Goal: Transaction & Acquisition: Purchase product/service

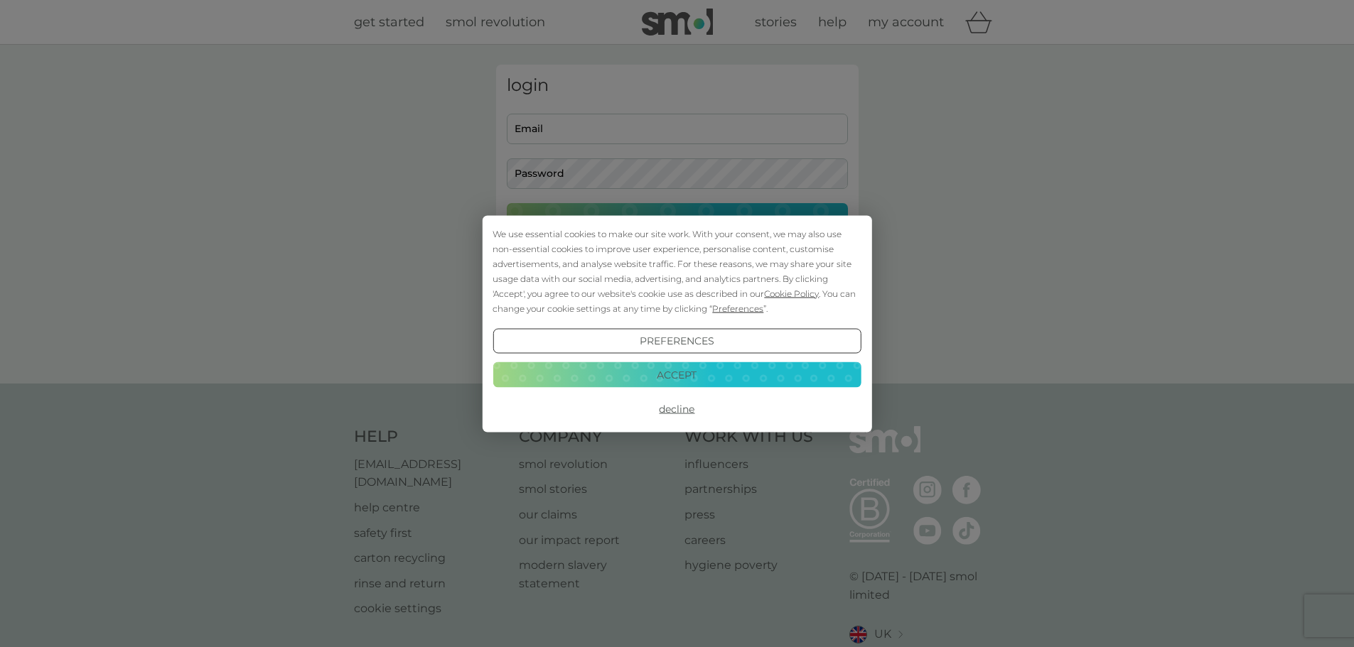
type input "[PERSON_NAME][EMAIL_ADDRESS][PERSON_NAME][DOMAIN_NAME]"
click at [671, 374] on button "Accept" at bounding box center [676, 375] width 368 height 26
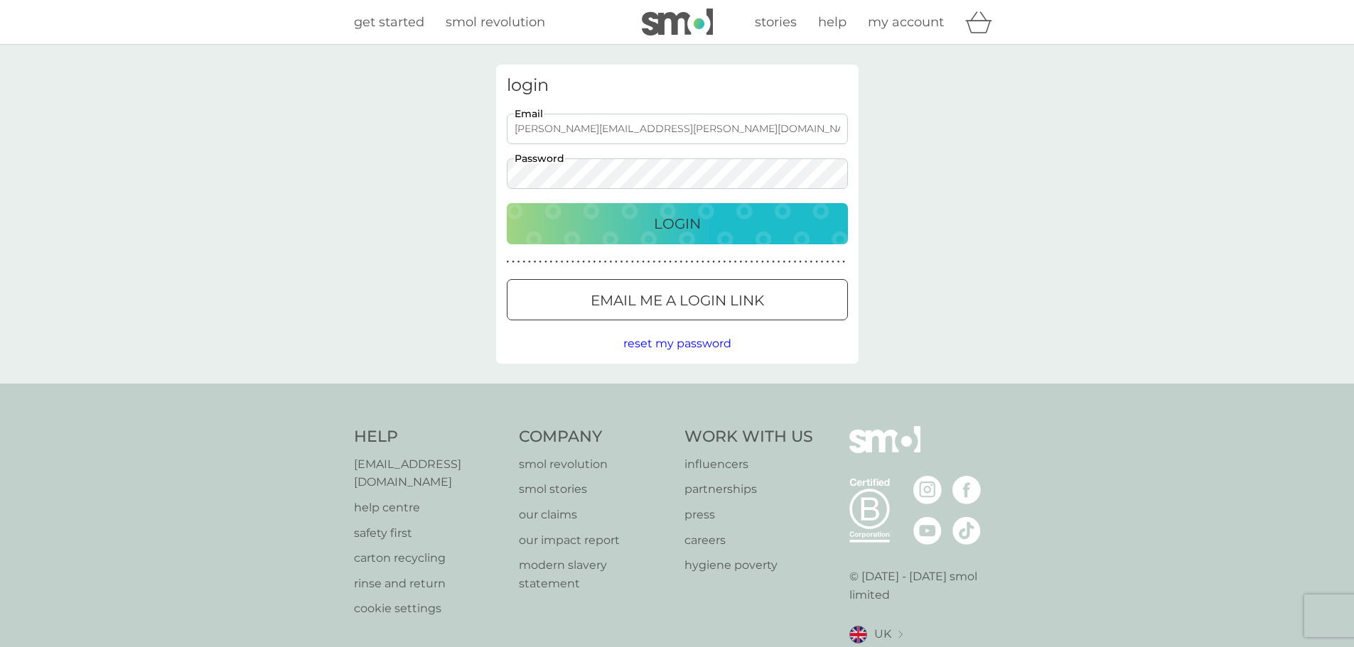
click at [679, 221] on p "Login" at bounding box center [677, 223] width 47 height 23
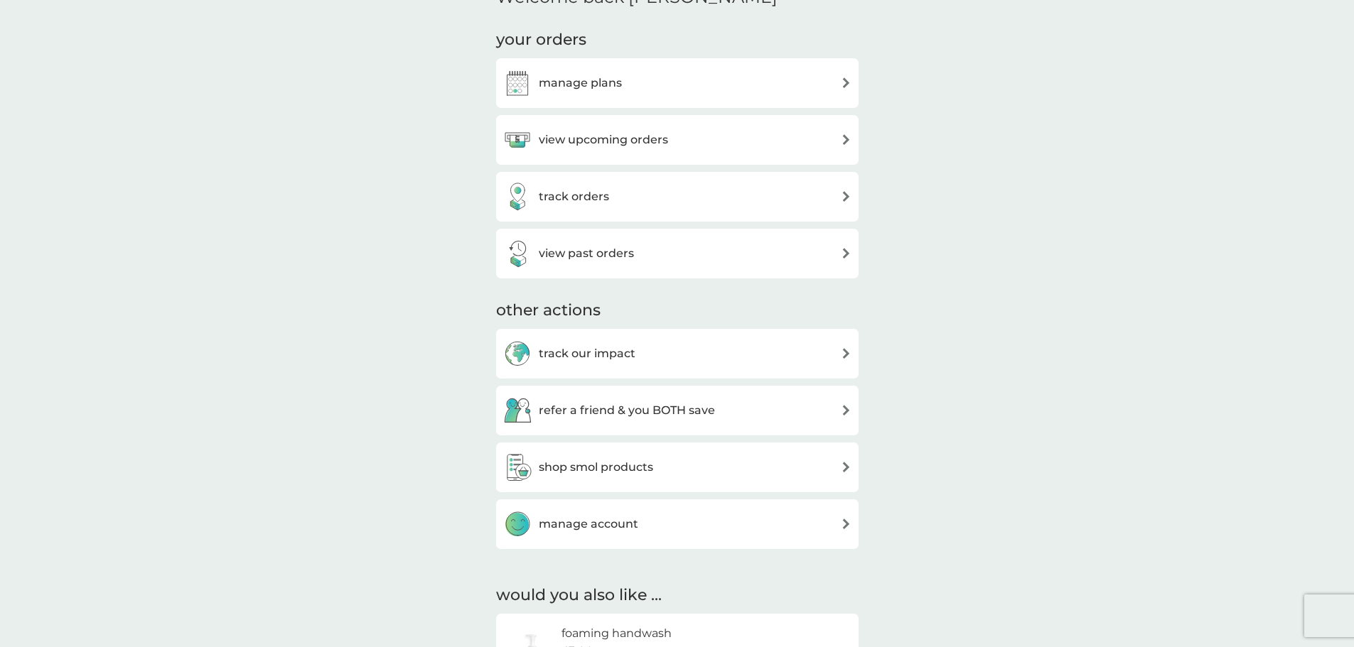
scroll to position [347, 0]
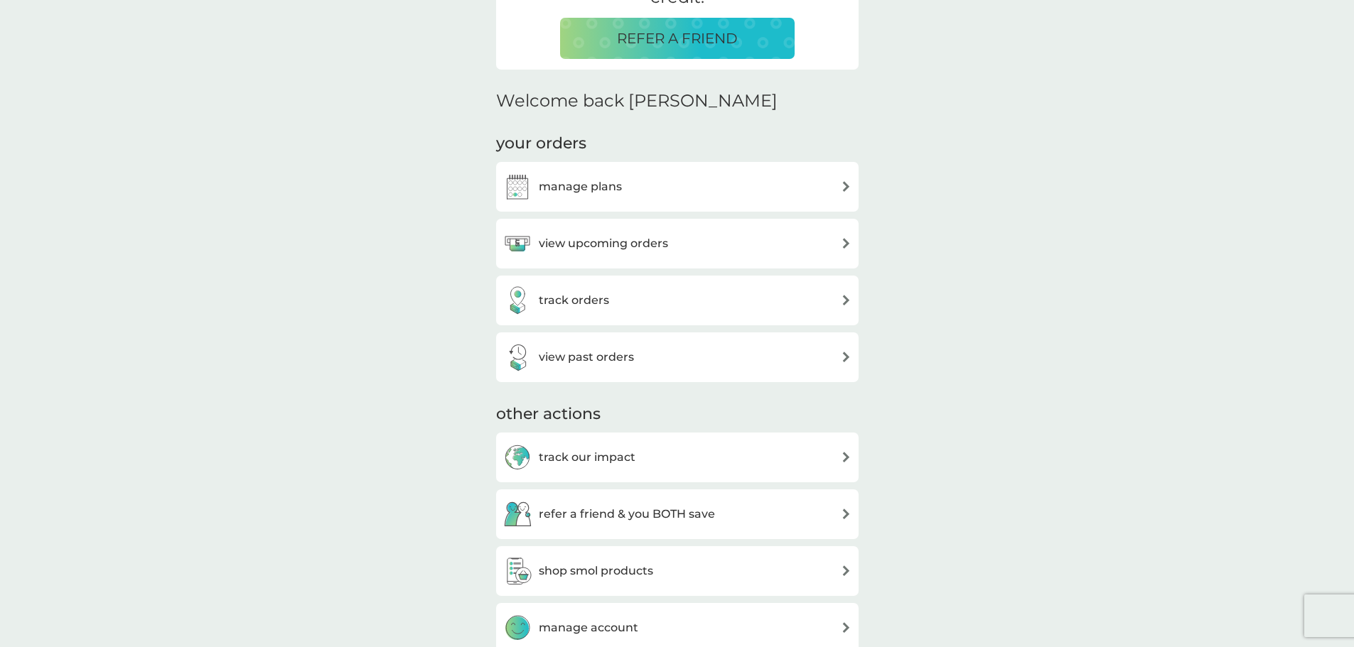
click at [847, 188] on img at bounding box center [846, 186] width 11 height 11
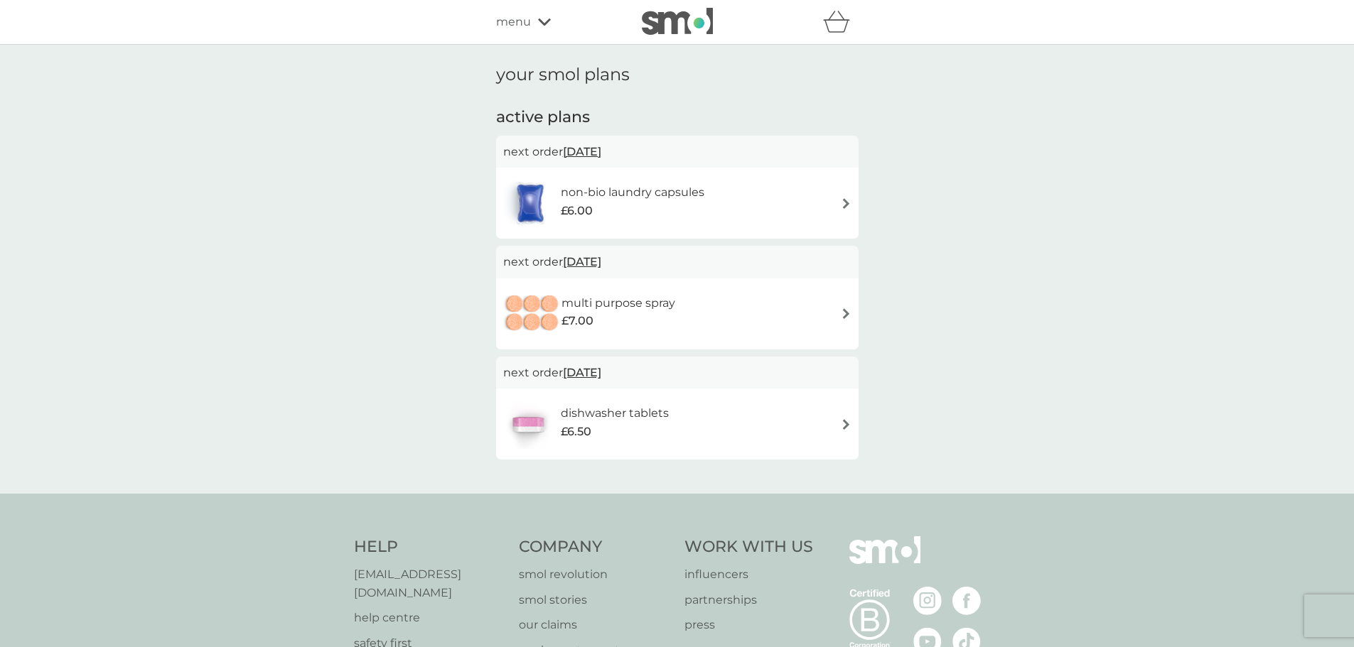
click at [846, 207] on img at bounding box center [846, 203] width 11 height 11
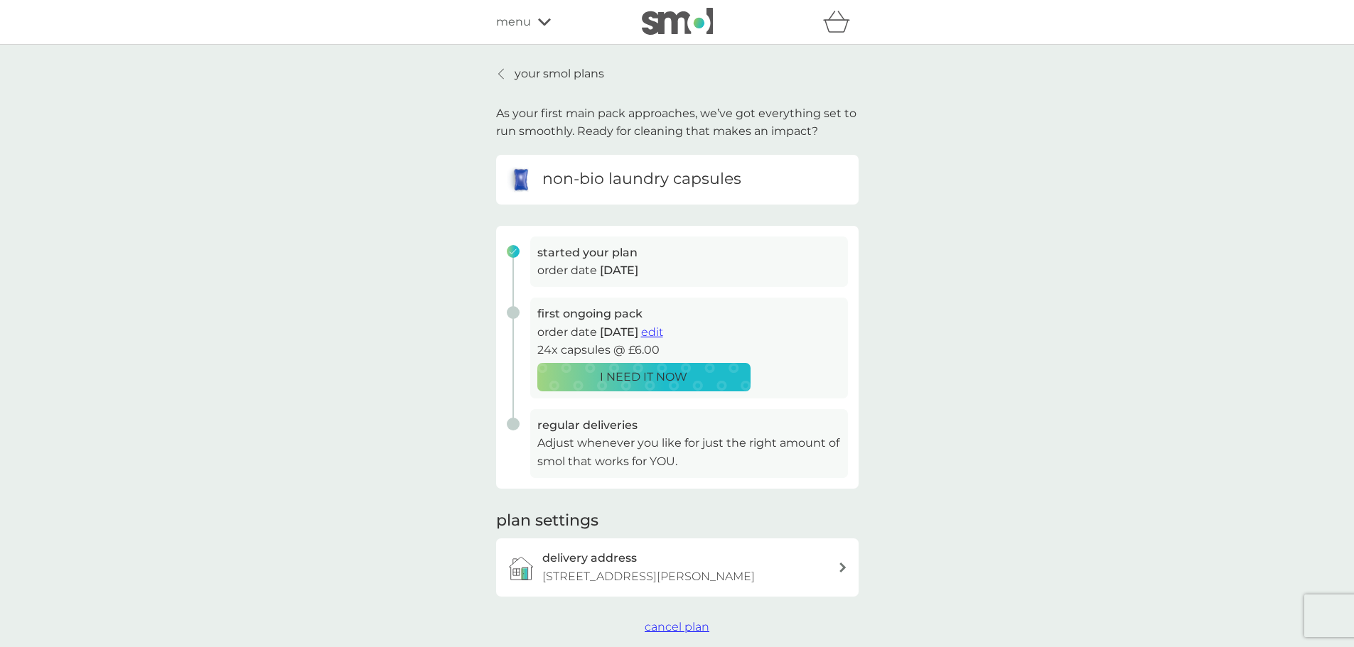
click at [626, 371] on p "I NEED IT NOW" at bounding box center [643, 377] width 87 height 18
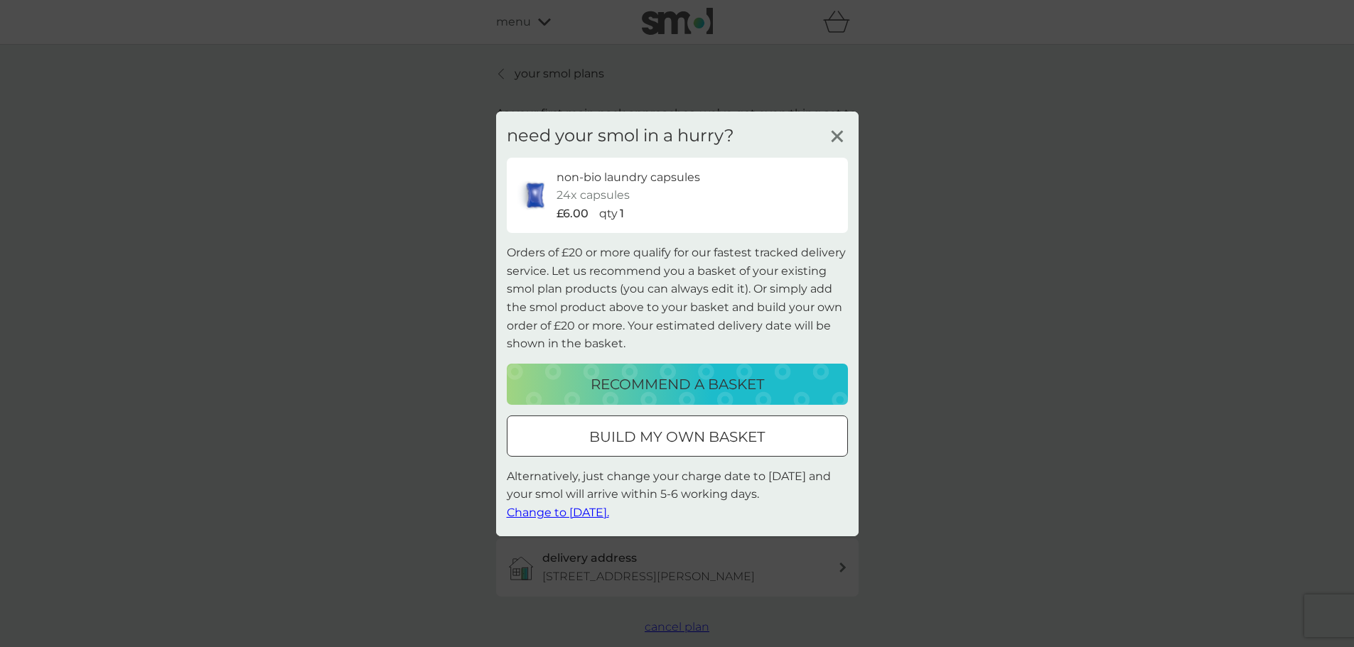
click at [649, 378] on p "recommend a basket" at bounding box center [676, 384] width 173 height 23
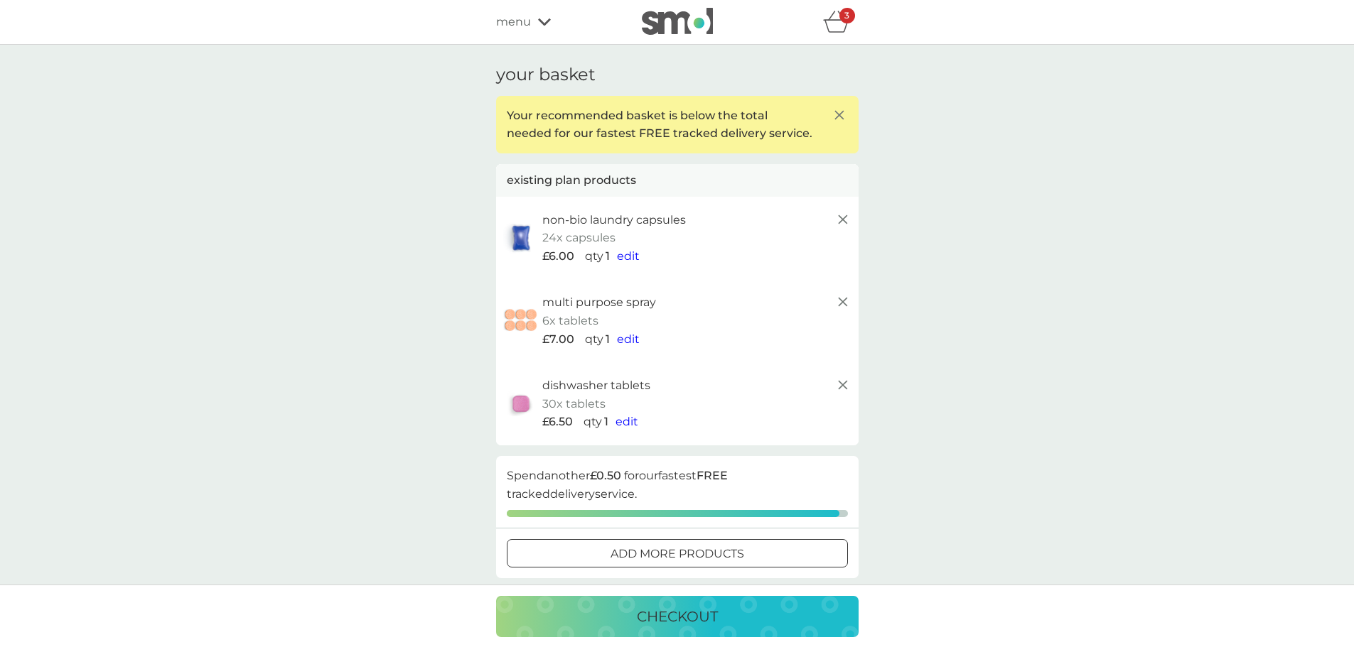
click at [839, 384] on icon at bounding box center [842, 385] width 17 height 17
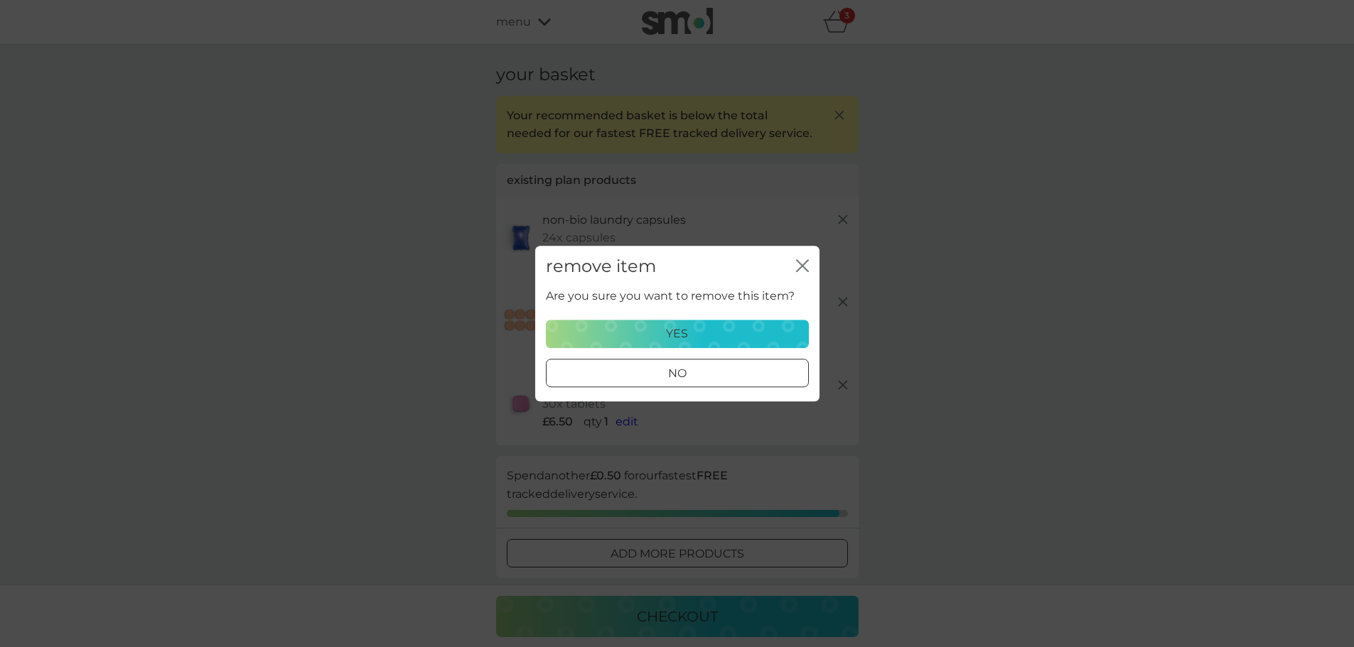
click at [685, 335] on p "yes" at bounding box center [677, 334] width 22 height 18
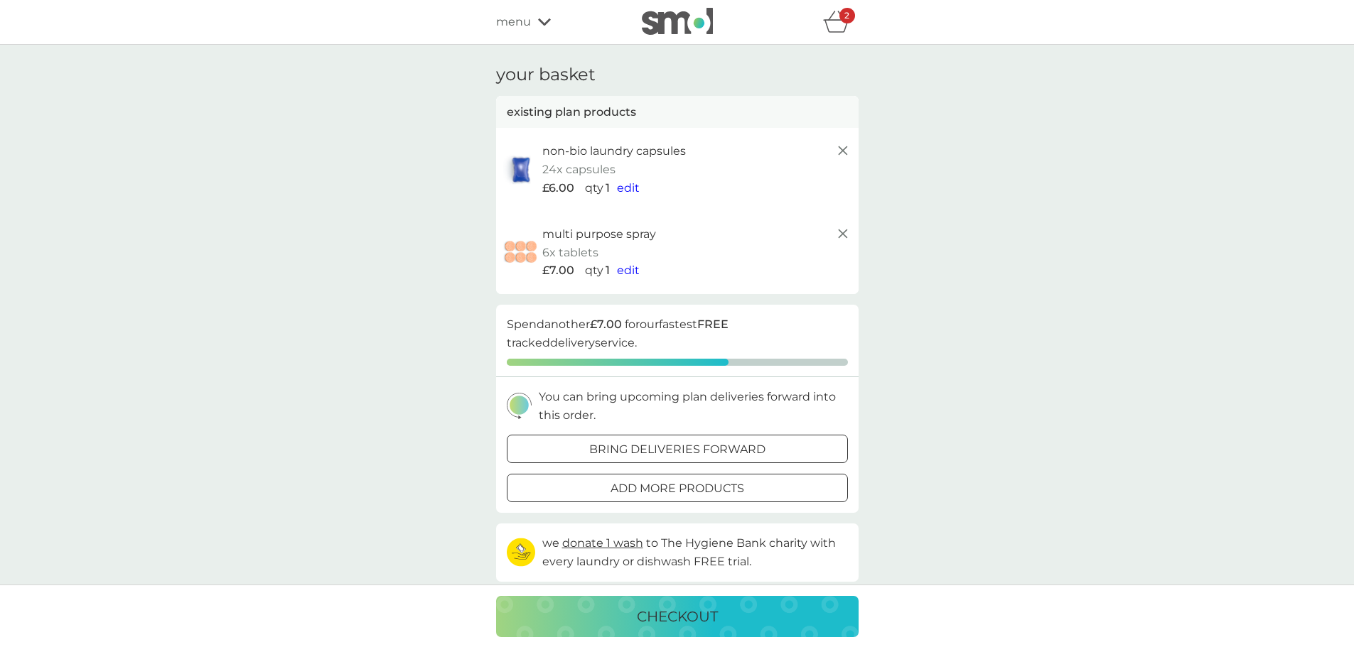
click at [841, 233] on line at bounding box center [842, 234] width 9 height 9
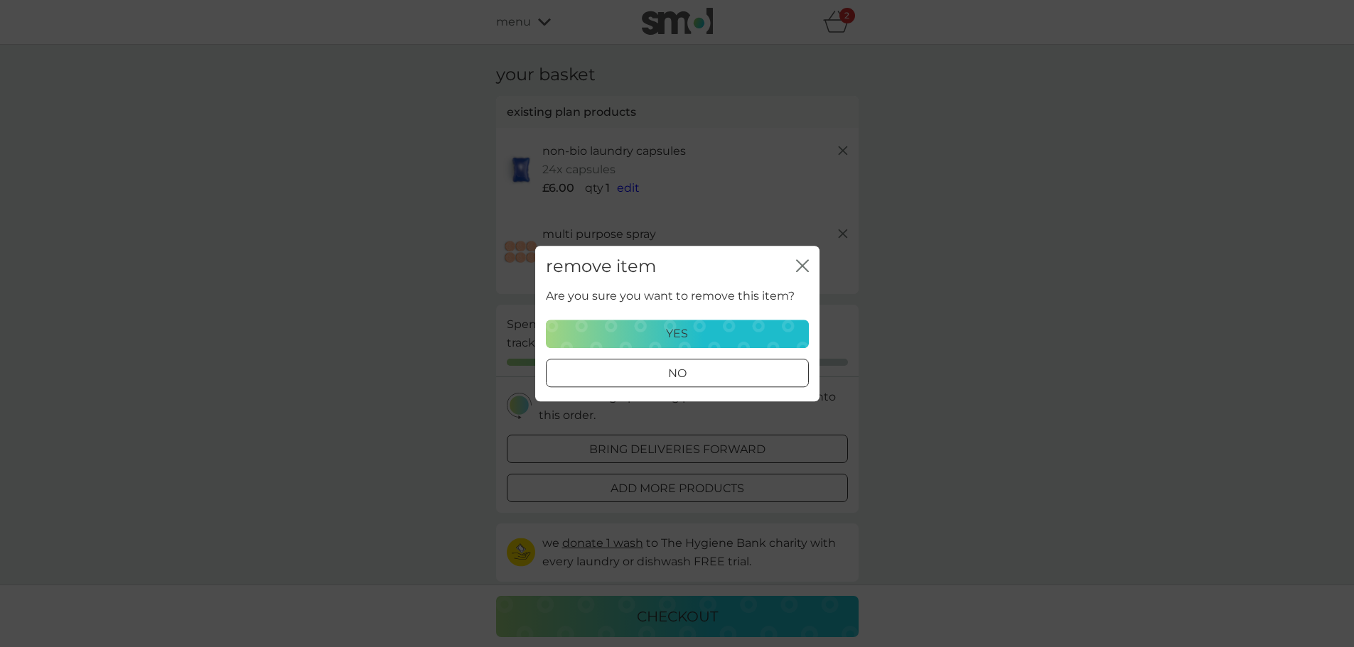
click at [696, 339] on div "yes" at bounding box center [677, 334] width 244 height 18
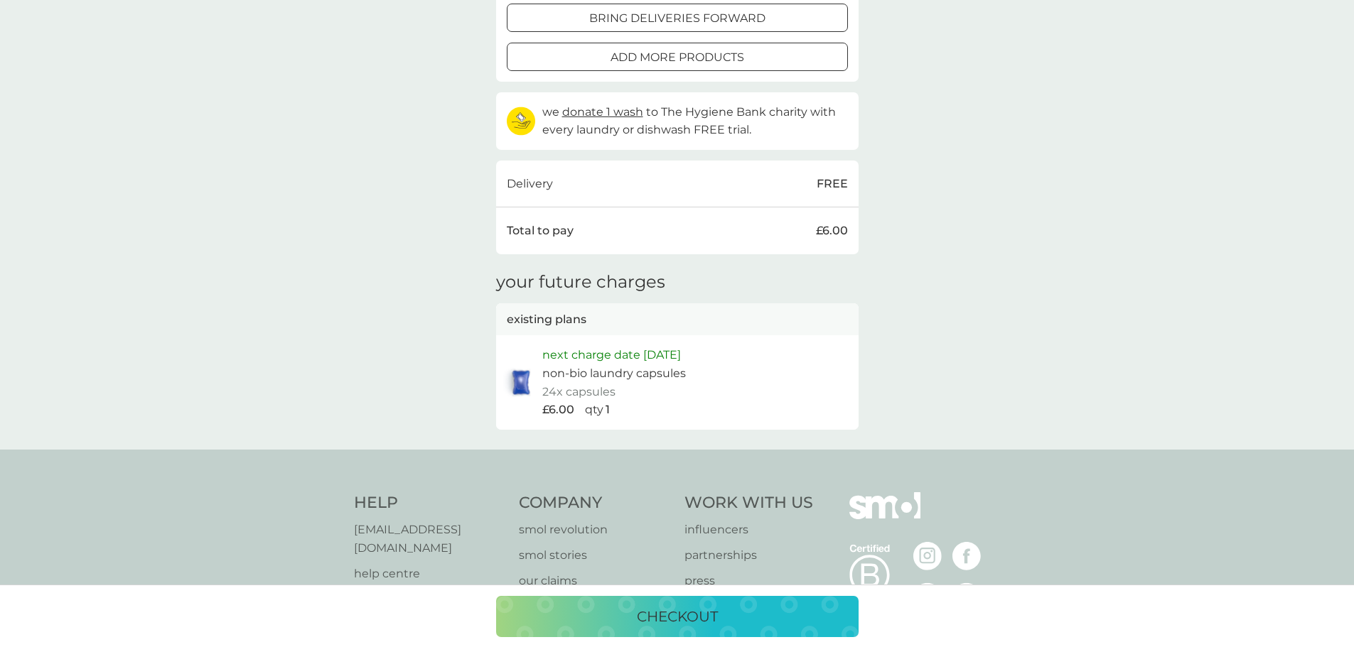
scroll to position [362, 0]
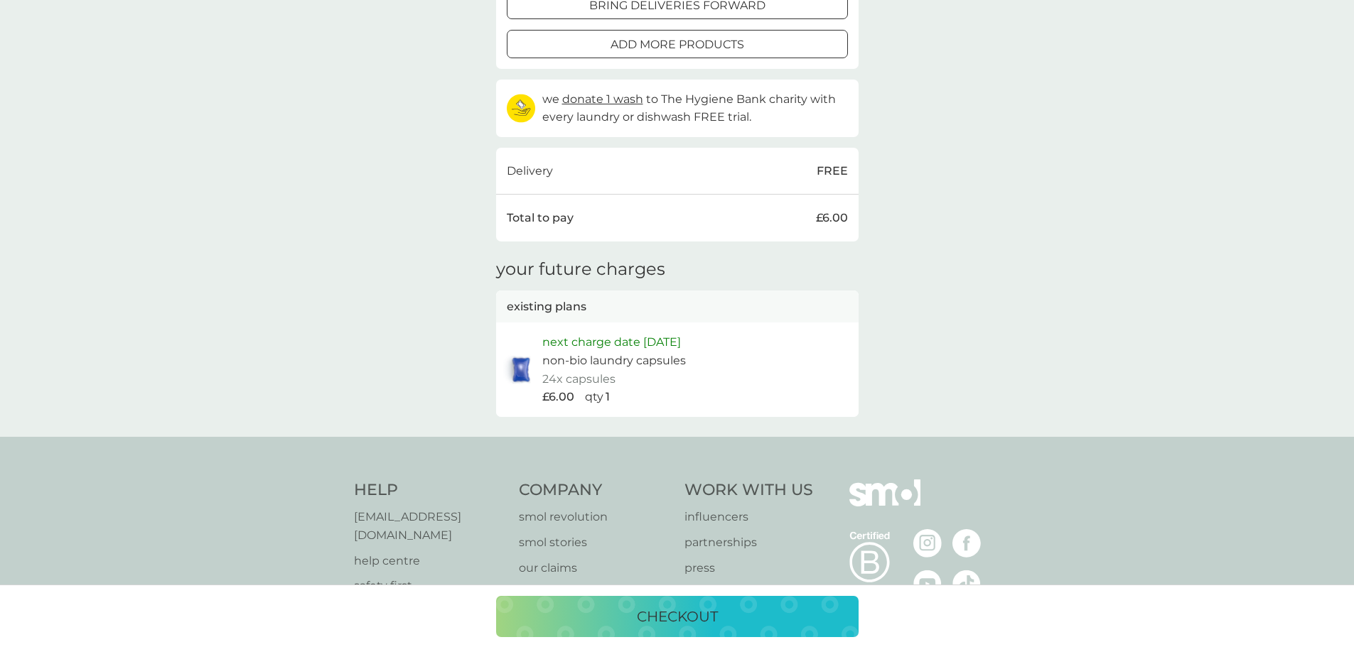
drag, startPoint x: 722, startPoint y: 617, endPoint x: 734, endPoint y: 614, distance: 12.4
click at [722, 617] on div "checkout" at bounding box center [677, 616] width 334 height 23
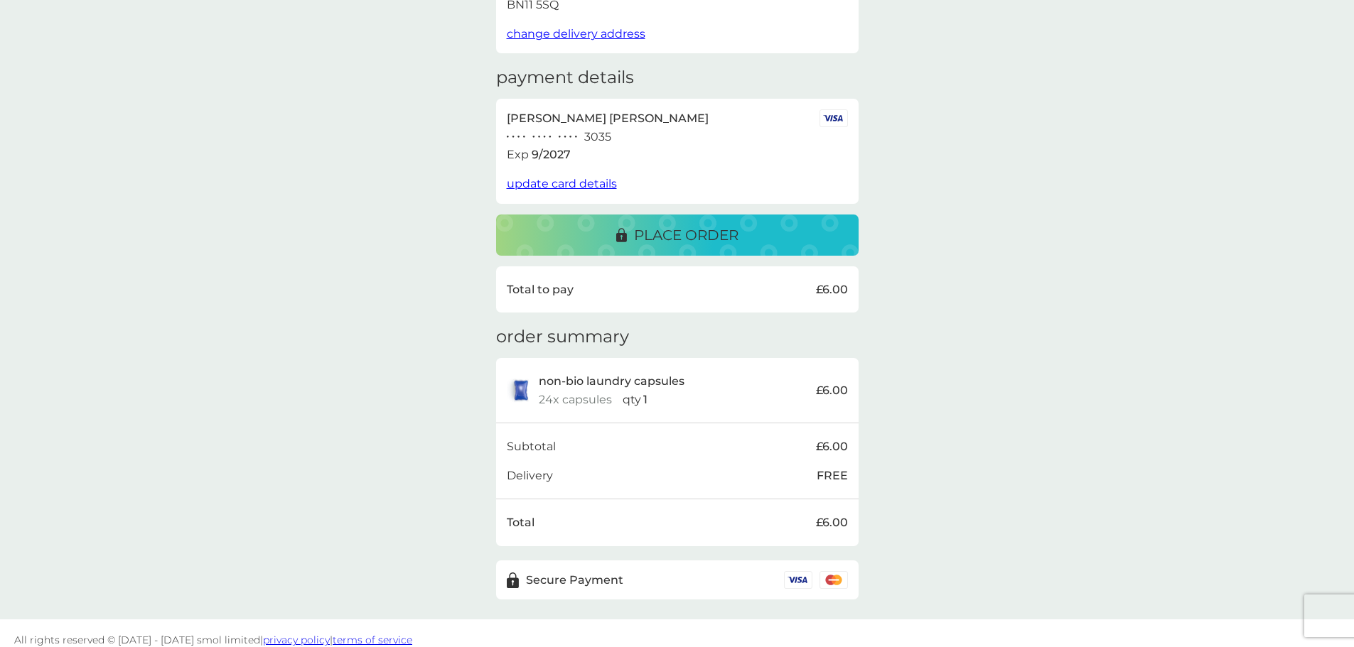
scroll to position [198, 0]
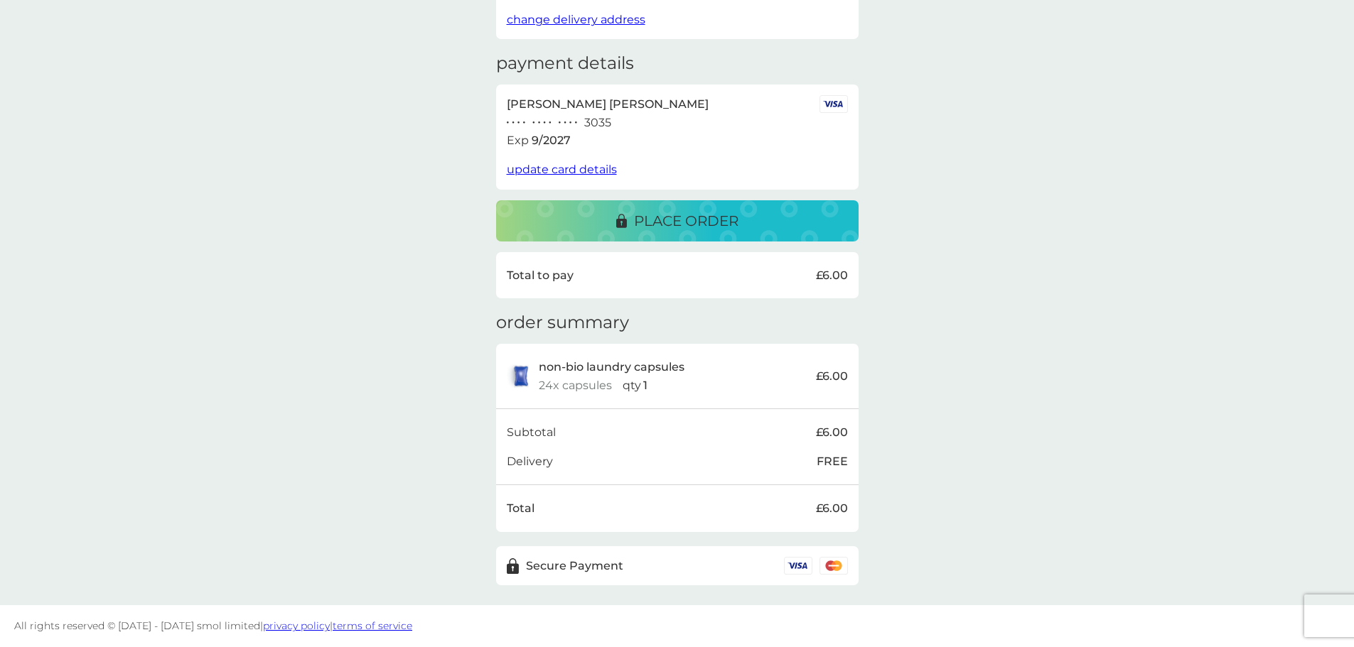
click at [743, 571] on div "Secure Payment" at bounding box center [677, 566] width 341 height 18
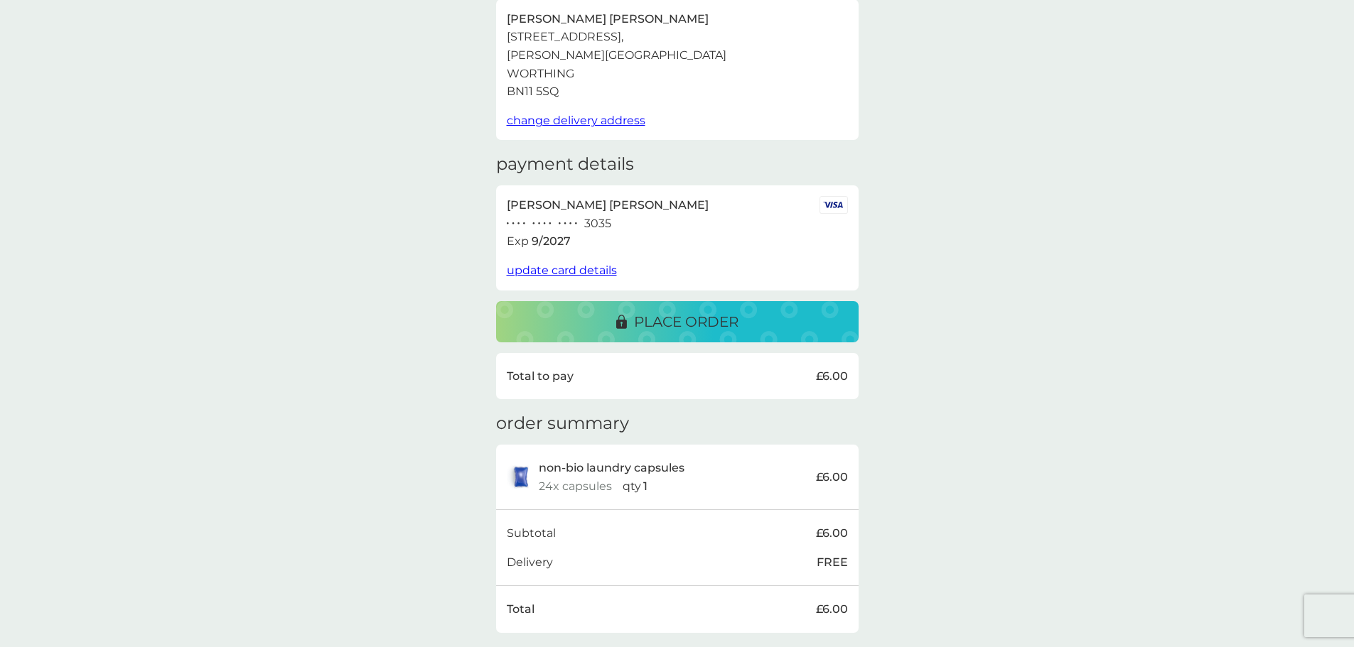
scroll to position [92, 0]
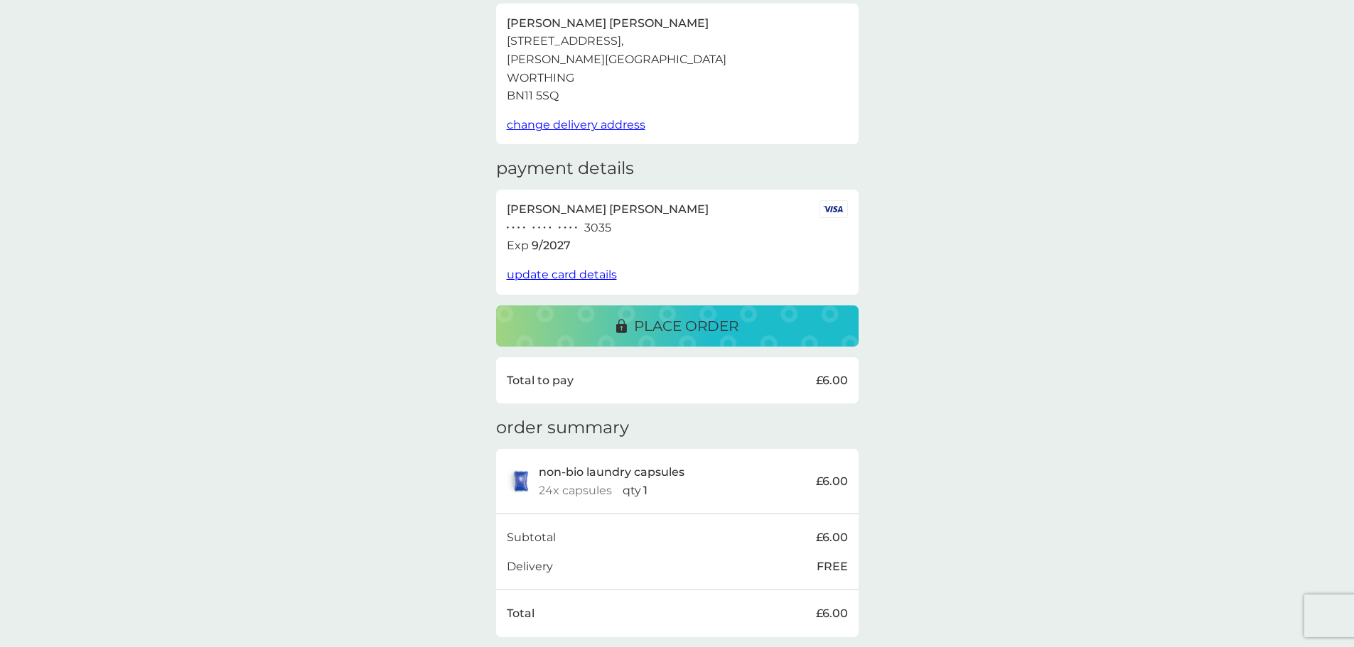
click at [666, 323] on p "place order" at bounding box center [686, 326] width 104 height 23
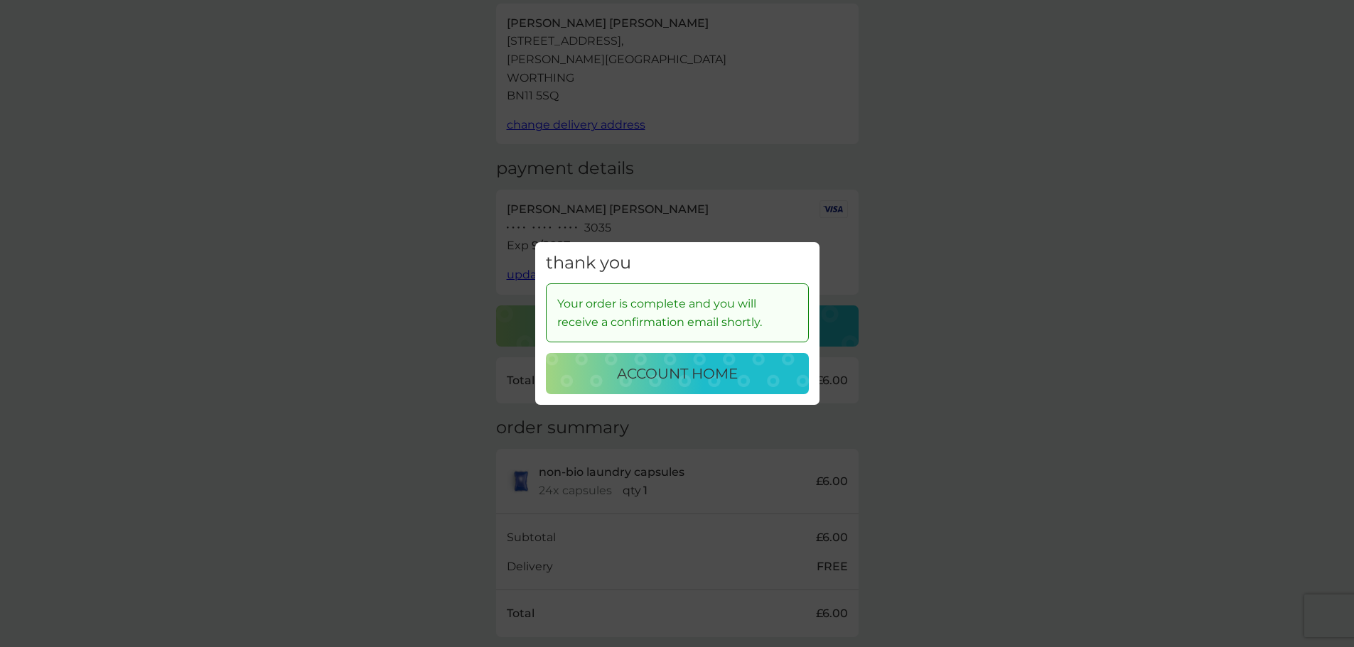
click at [676, 365] on p "account home" at bounding box center [677, 373] width 121 height 23
